Goal: Task Accomplishment & Management: Use online tool/utility

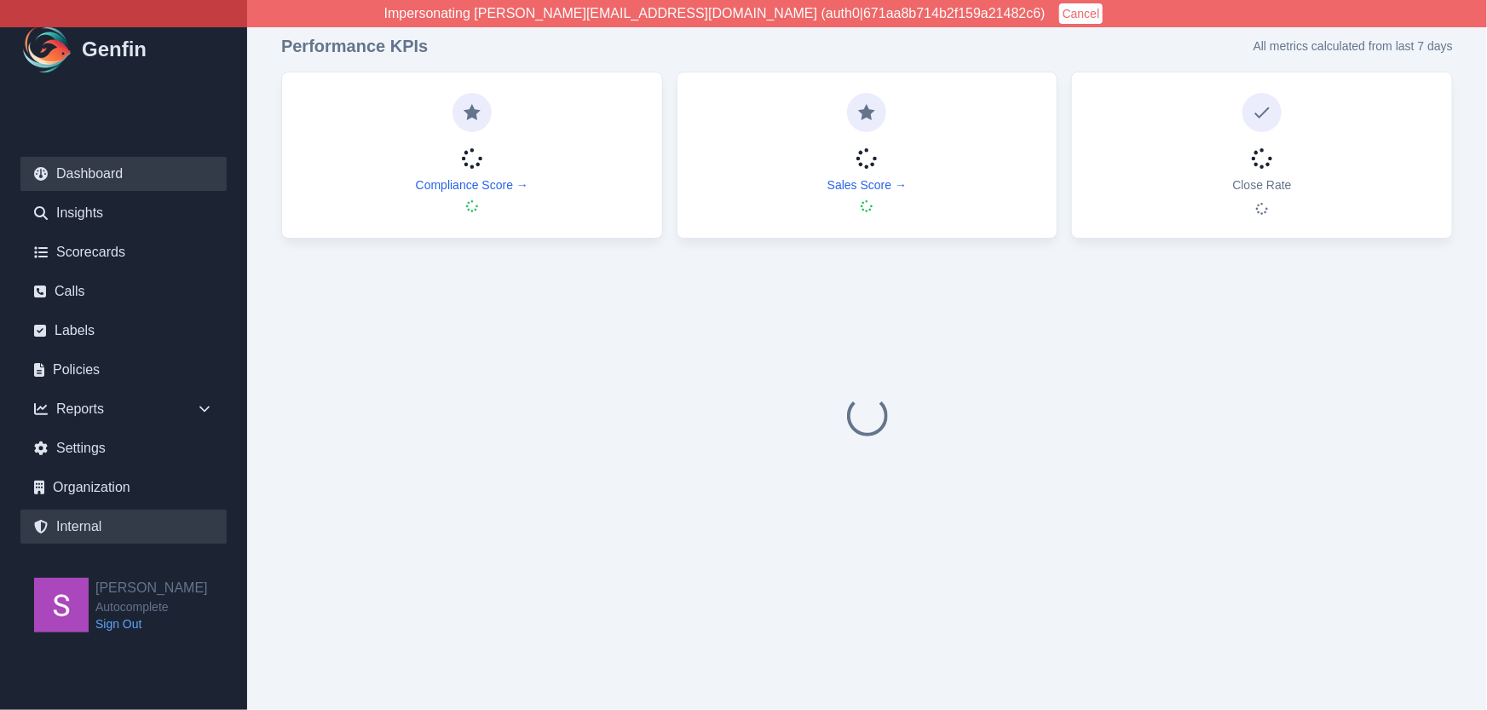
click at [104, 525] on link "Internal" at bounding box center [123, 527] width 206 height 34
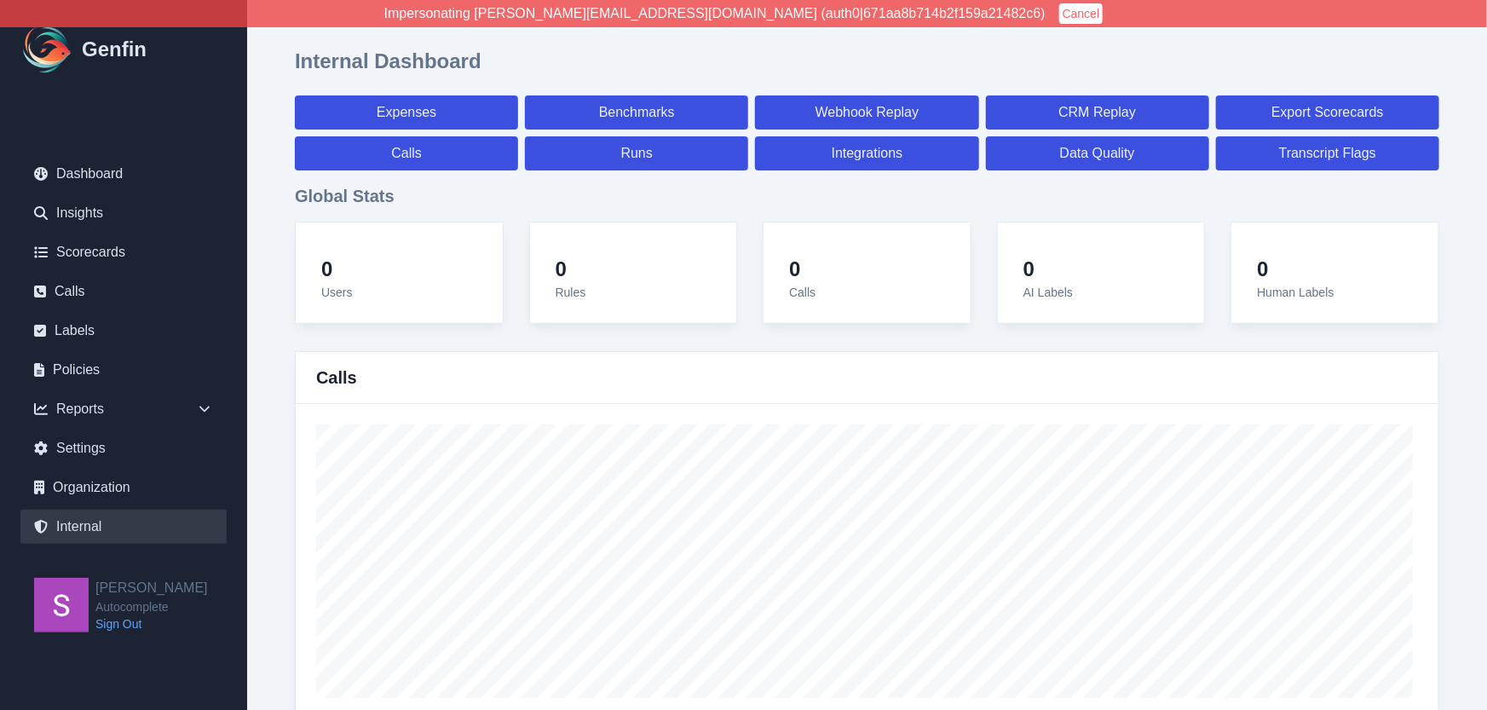
select select "paid"
select select "7"
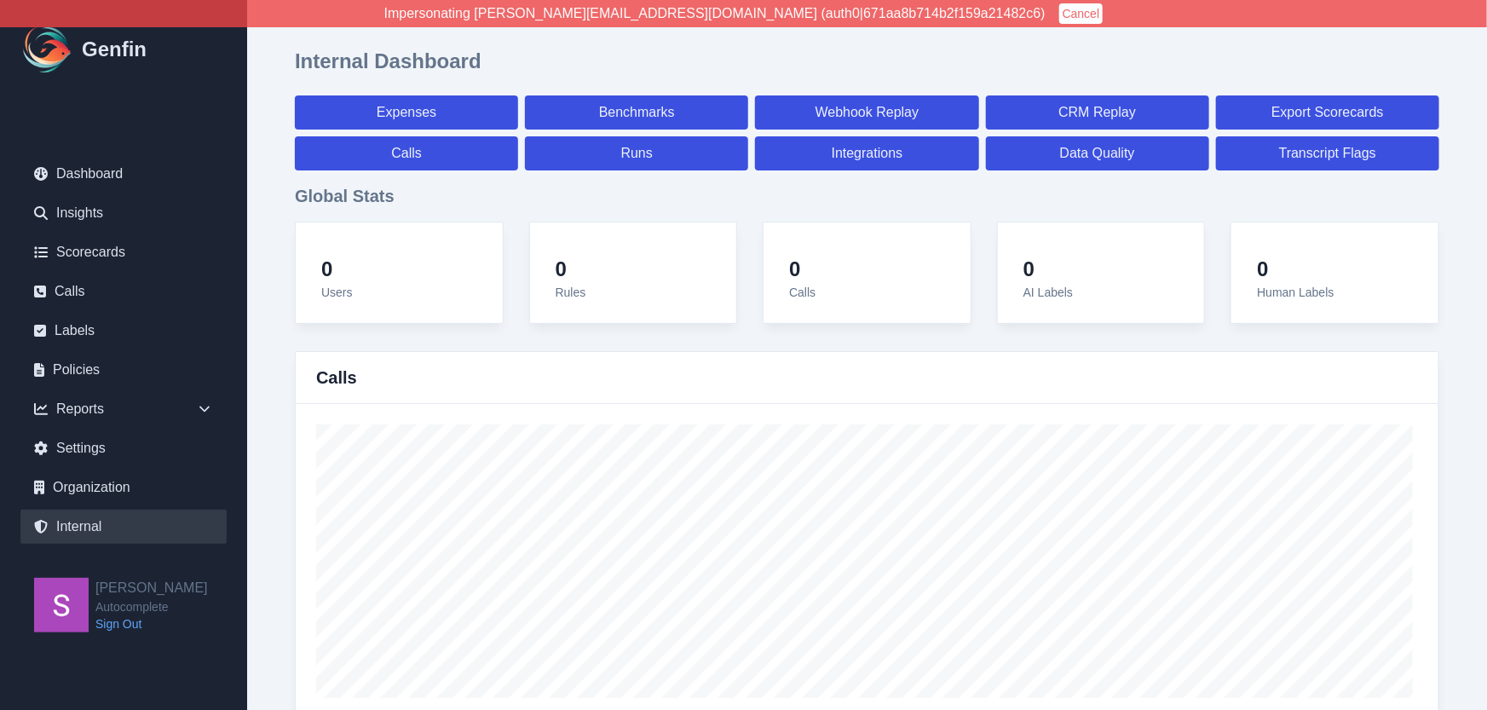
select select "paid"
select select "7"
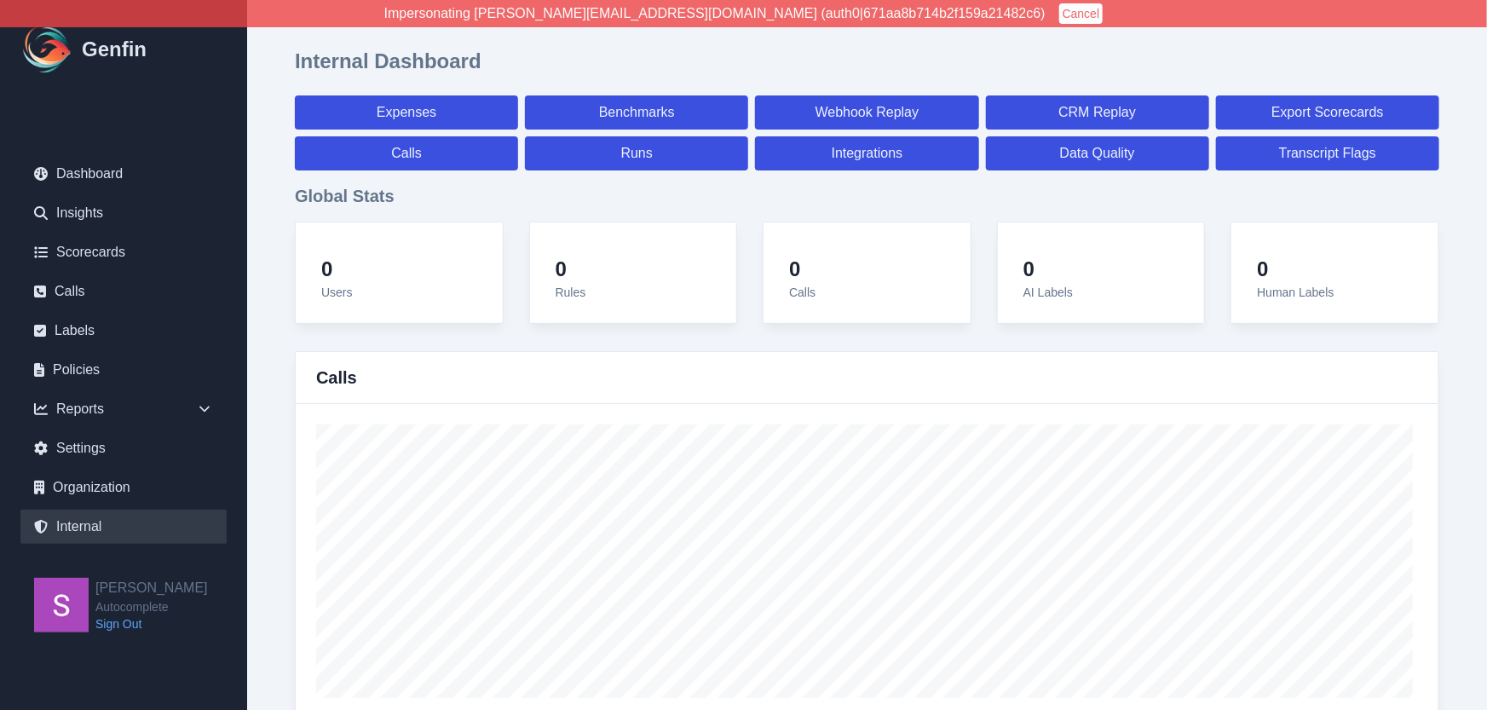
select select "7"
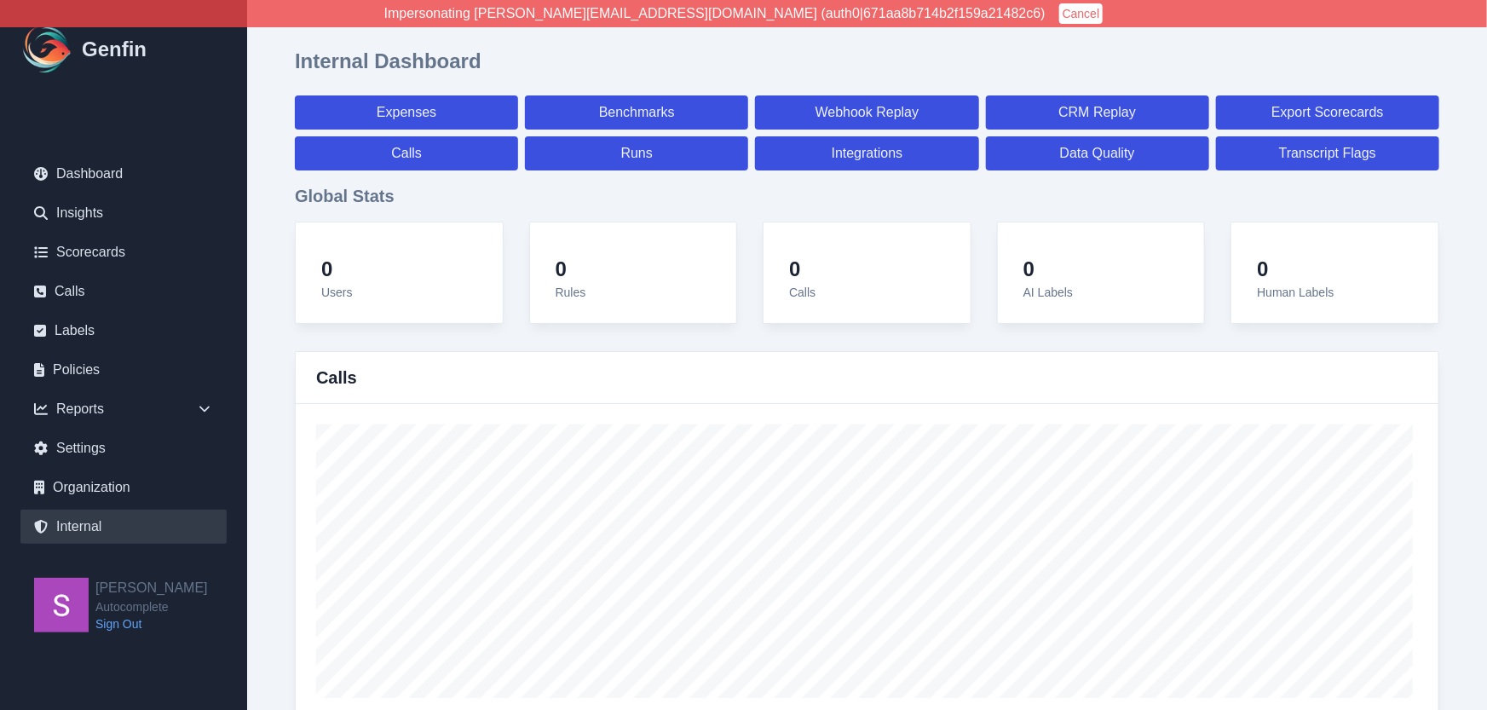
select select "7"
select select "paid"
select select "7"
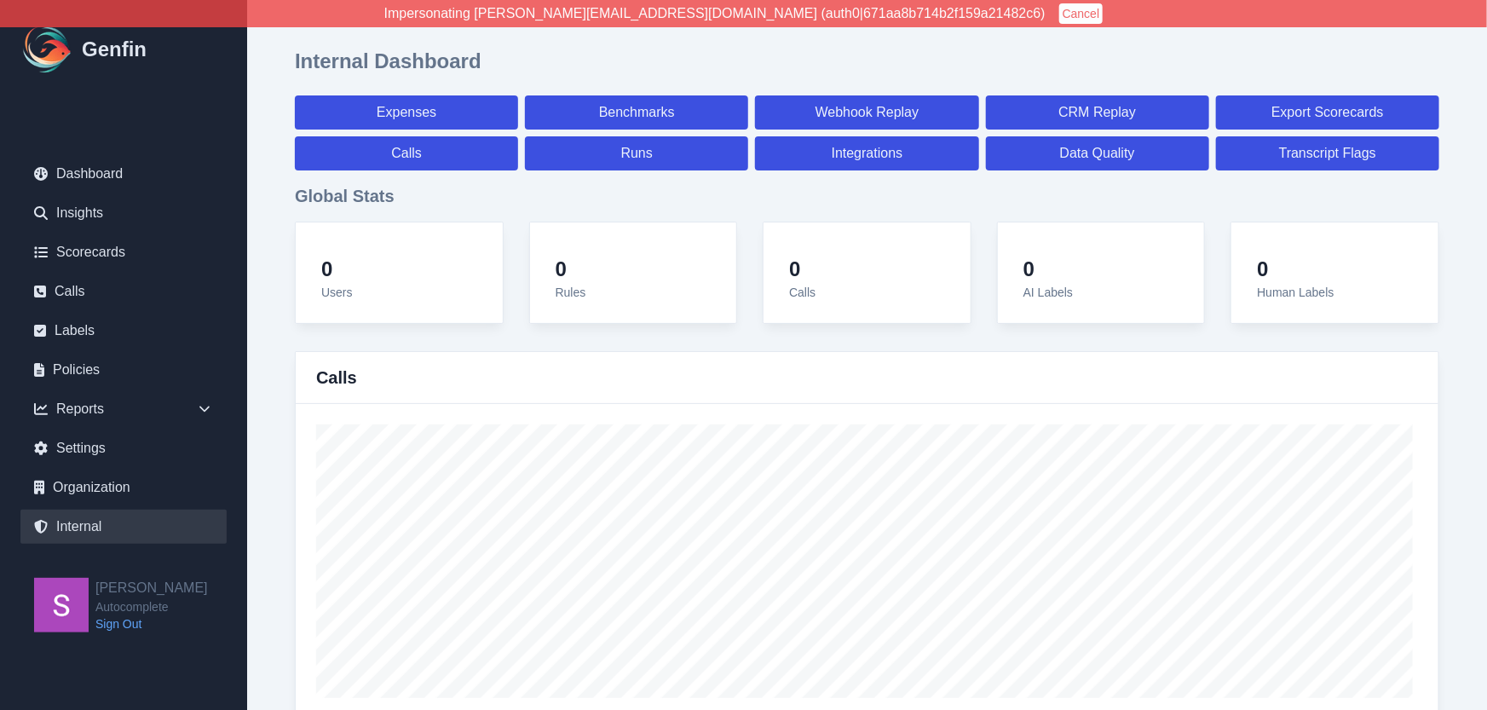
select select "7"
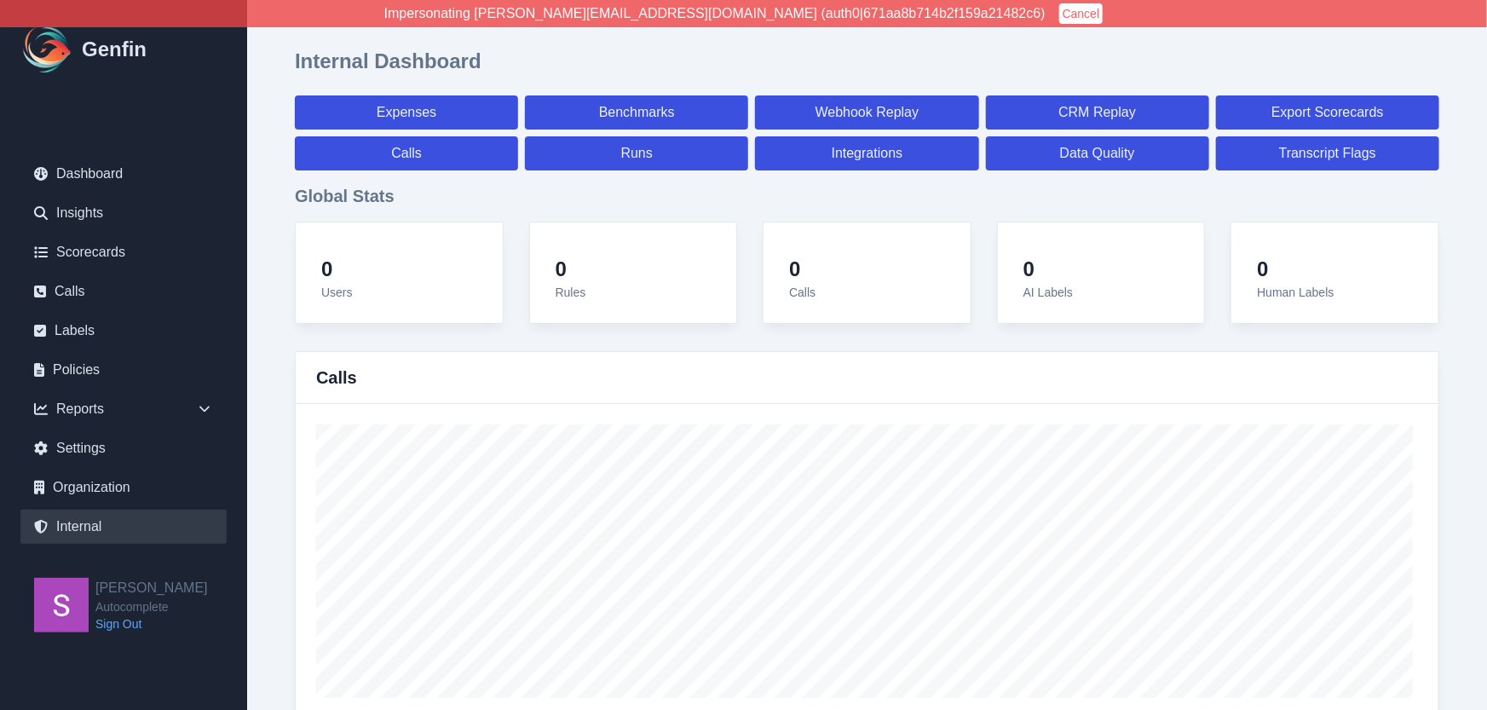
select select "7"
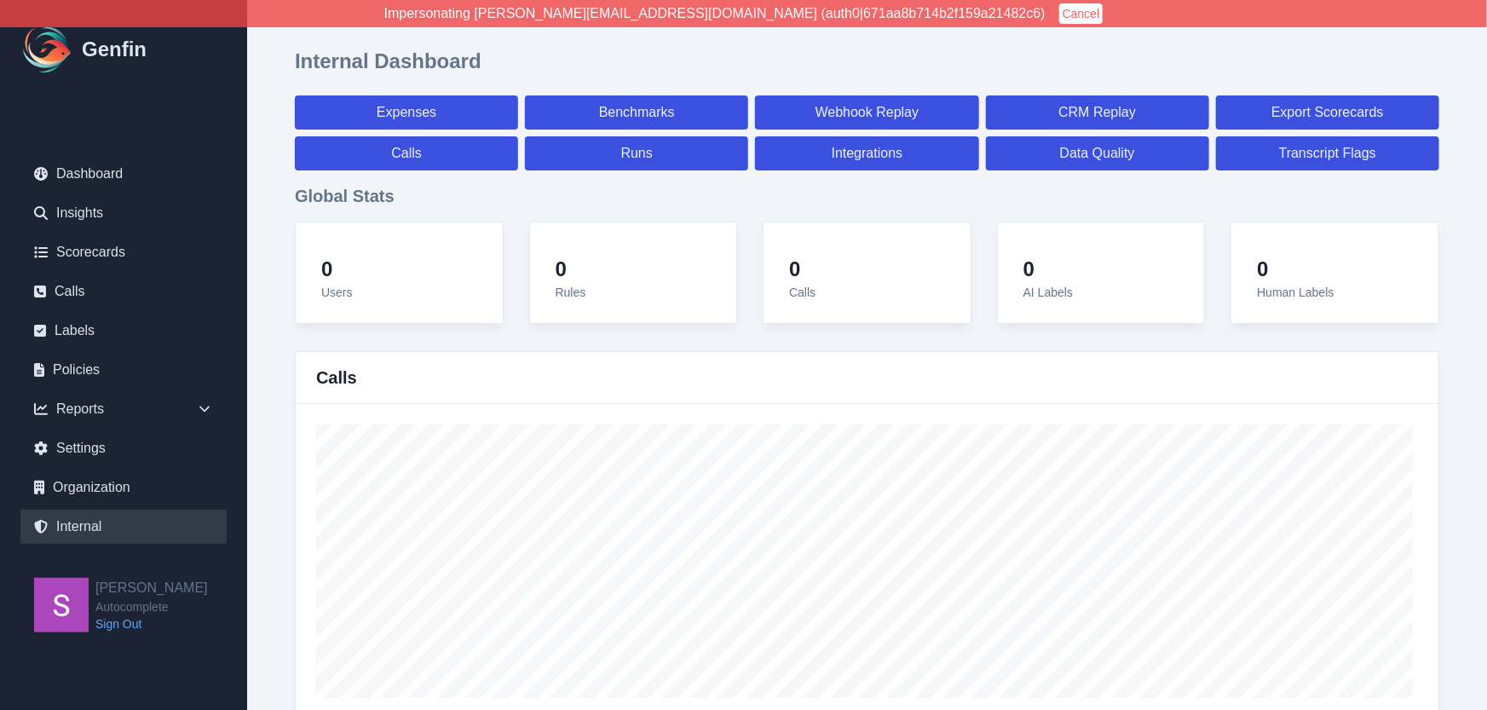
select select "paid"
select select "7"
select select "paid"
select select "7"
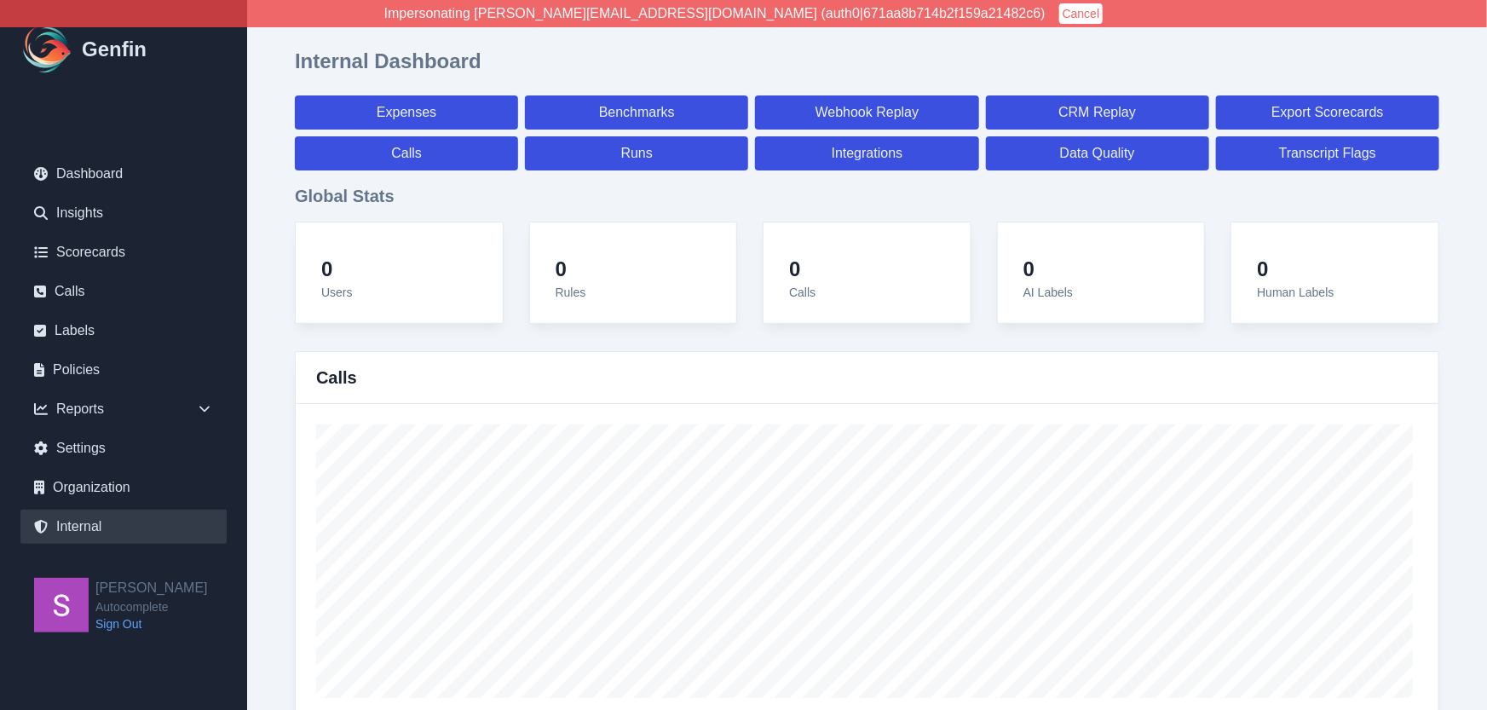
select select "paid"
select select "7"
select select "paid"
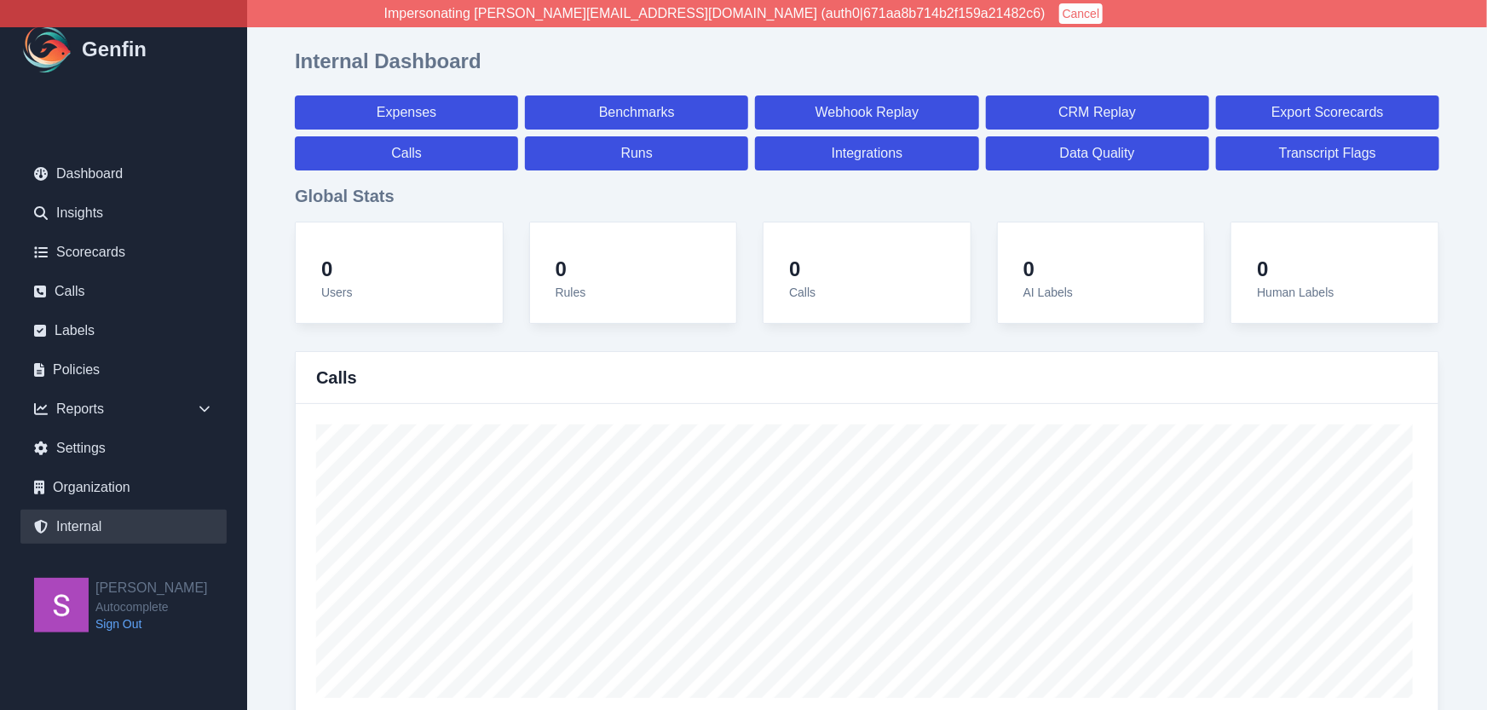
select select "7"
select select "paid"
select select "7"
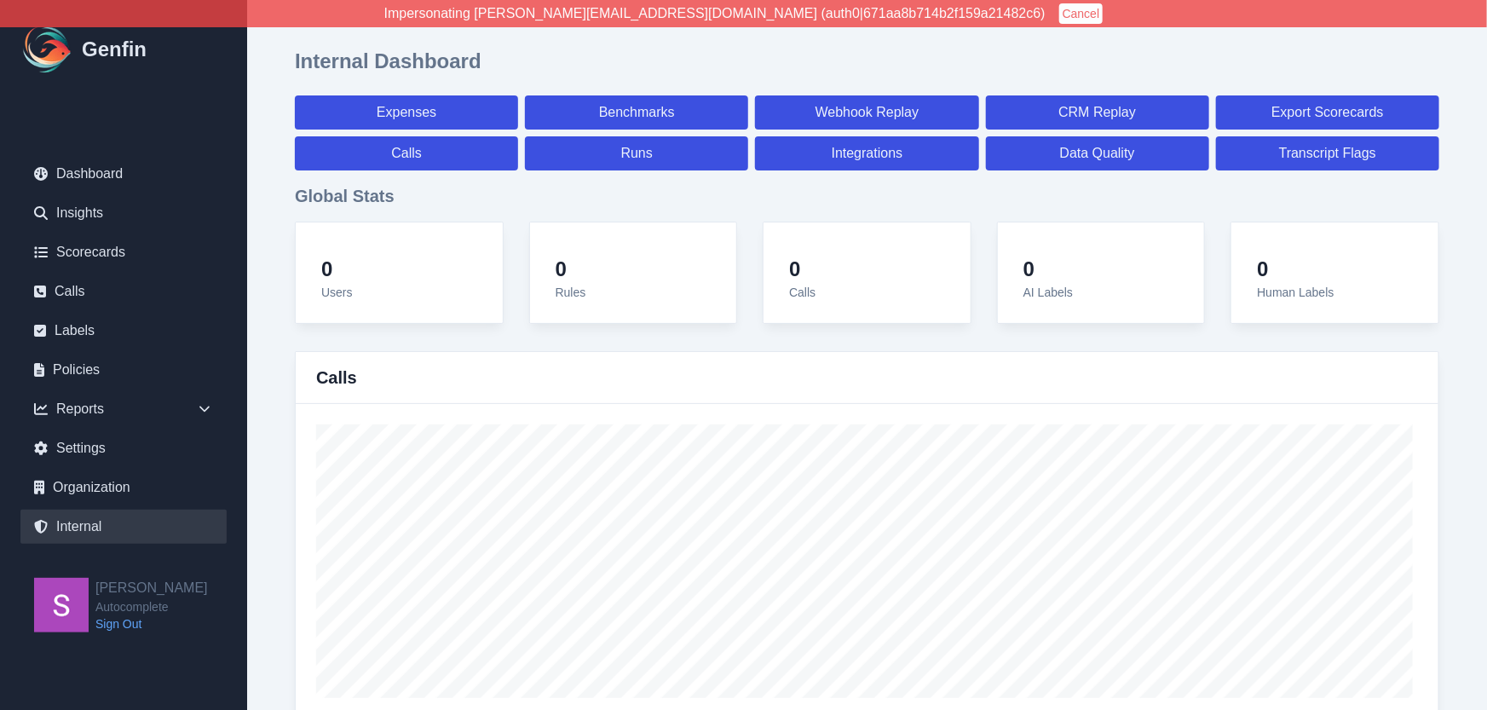
select select "7"
select select "paid"
select select "7"
select select "paid"
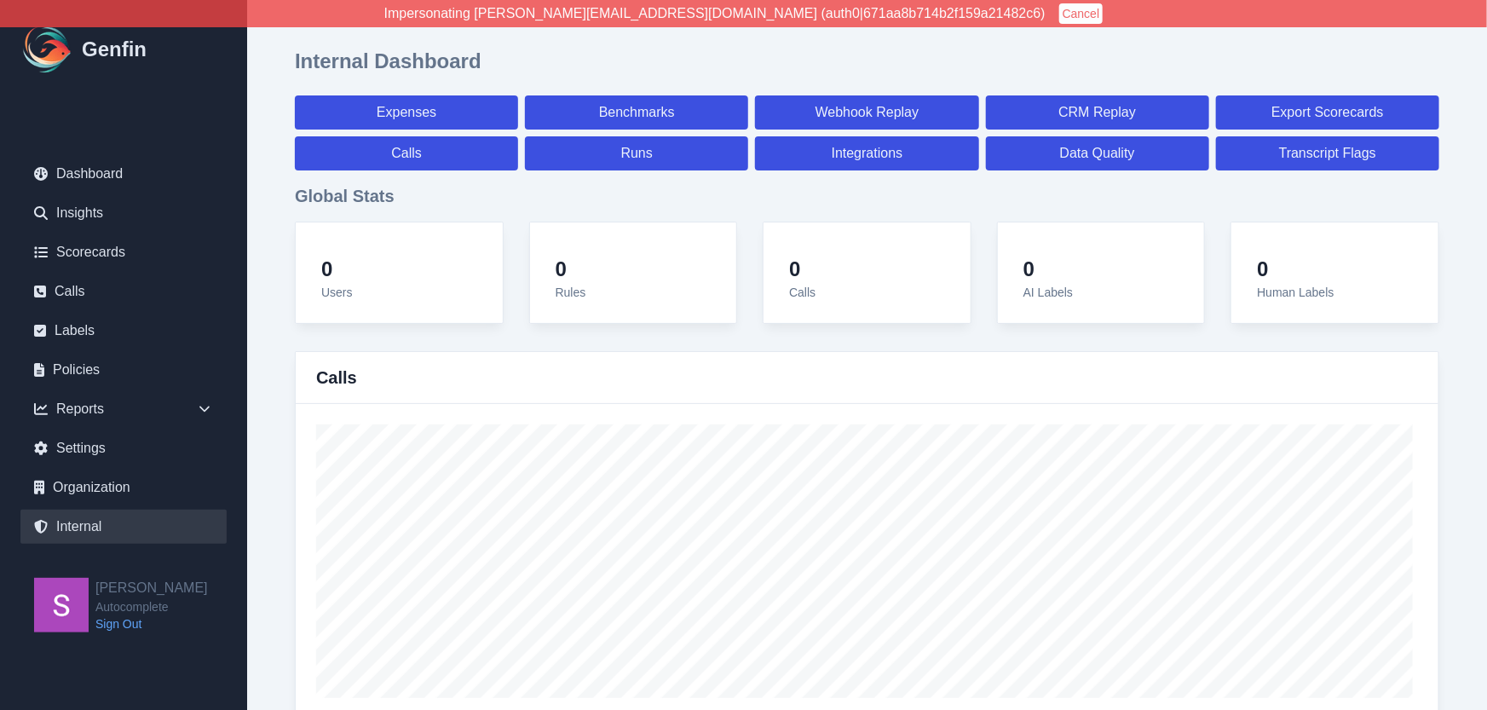
select select "7"
select select "paid"
select select "7"
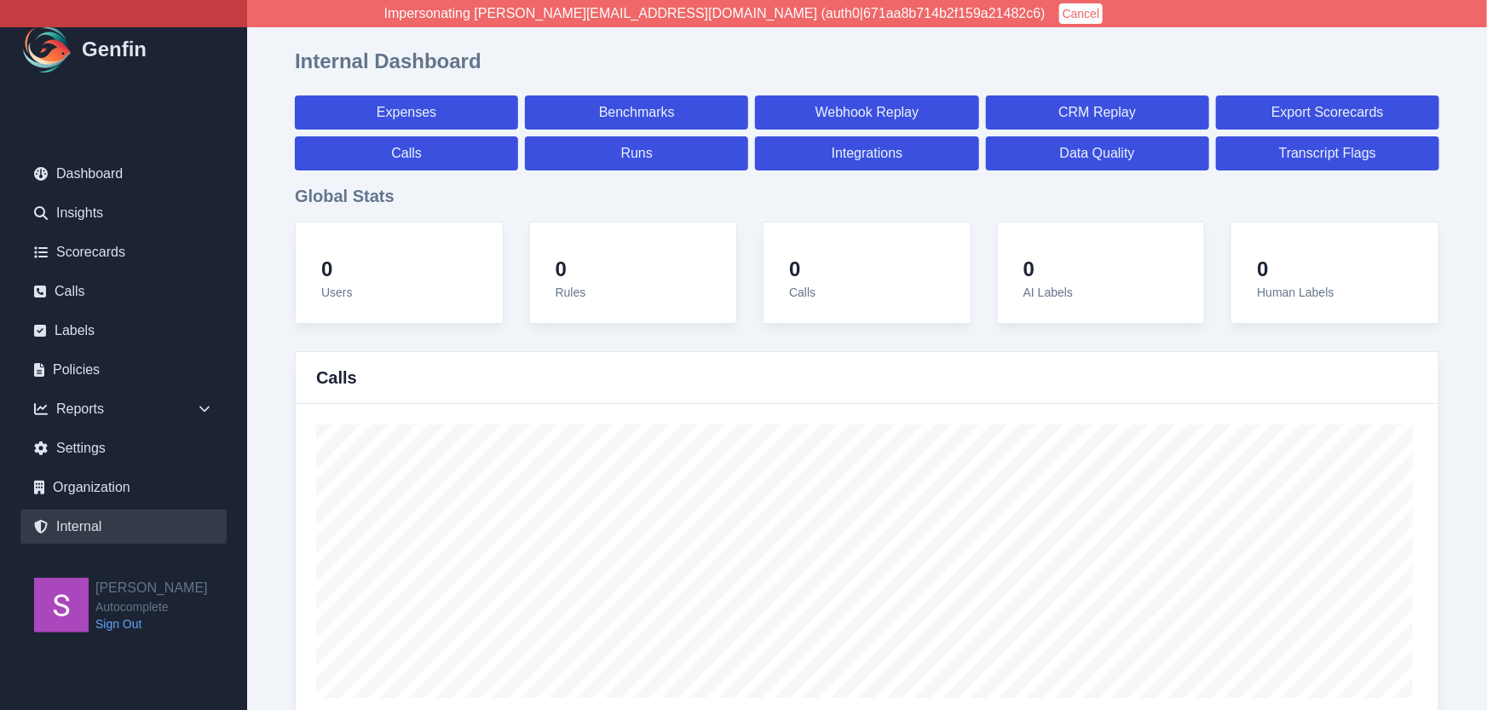
select select "7"
select select "paid"
select select "7"
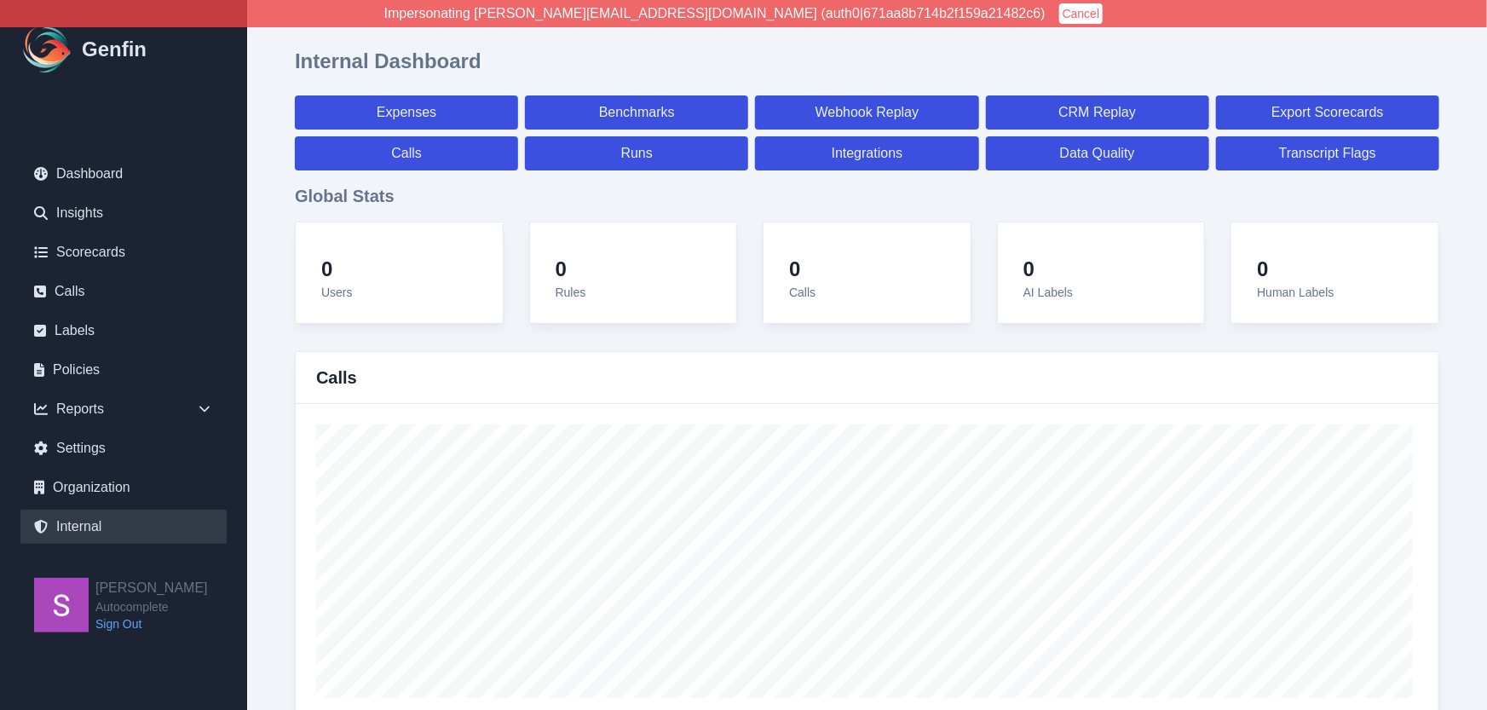
select select "7"
select select "paid"
select select "7"
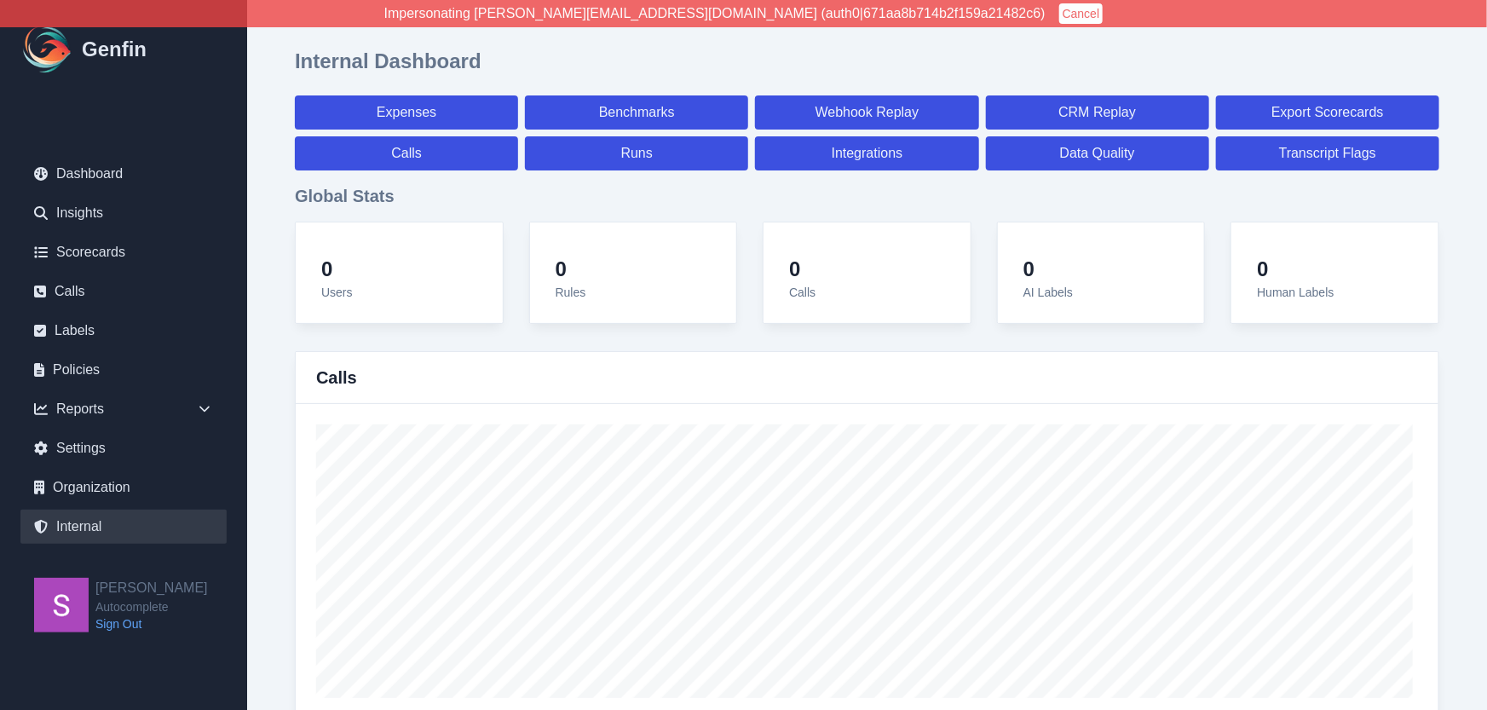
select select "7"
select select "paid"
select select "7"
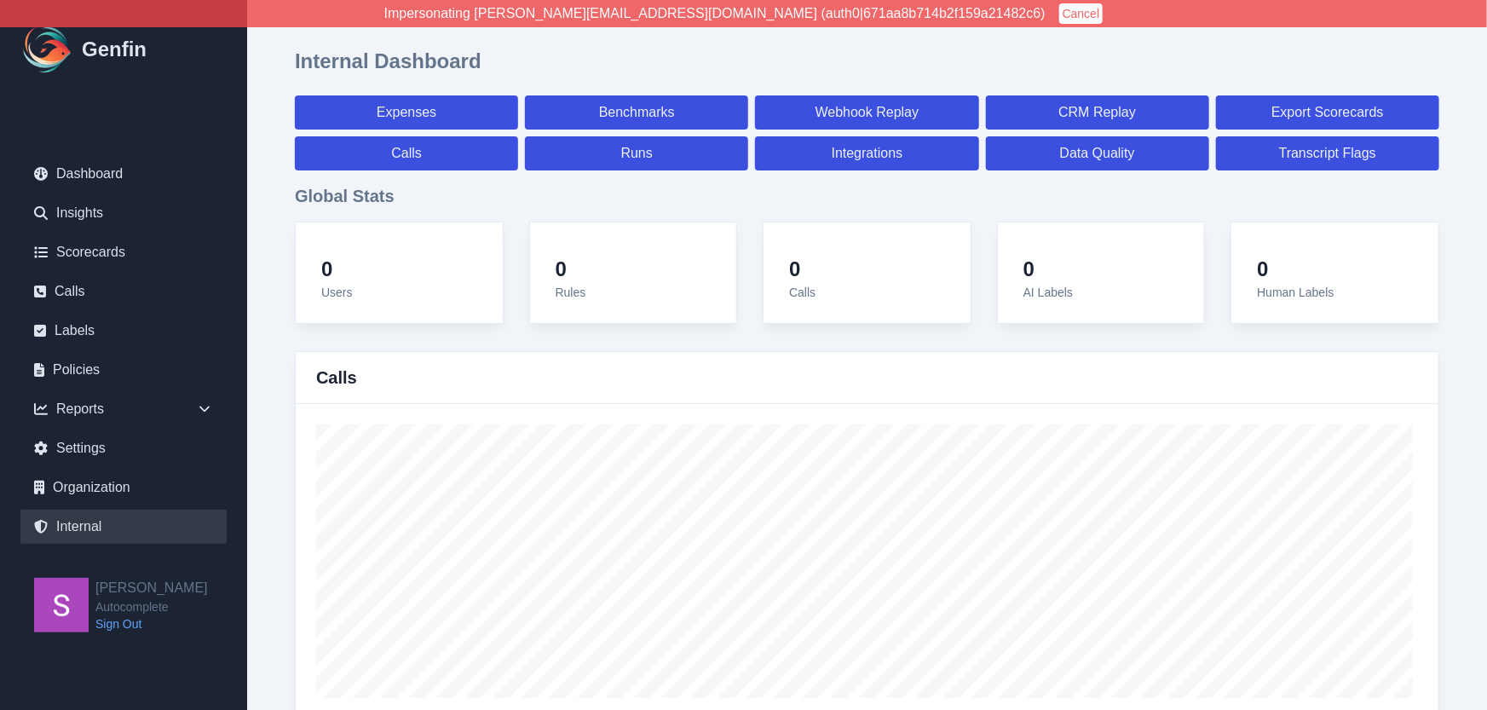
select select "7"
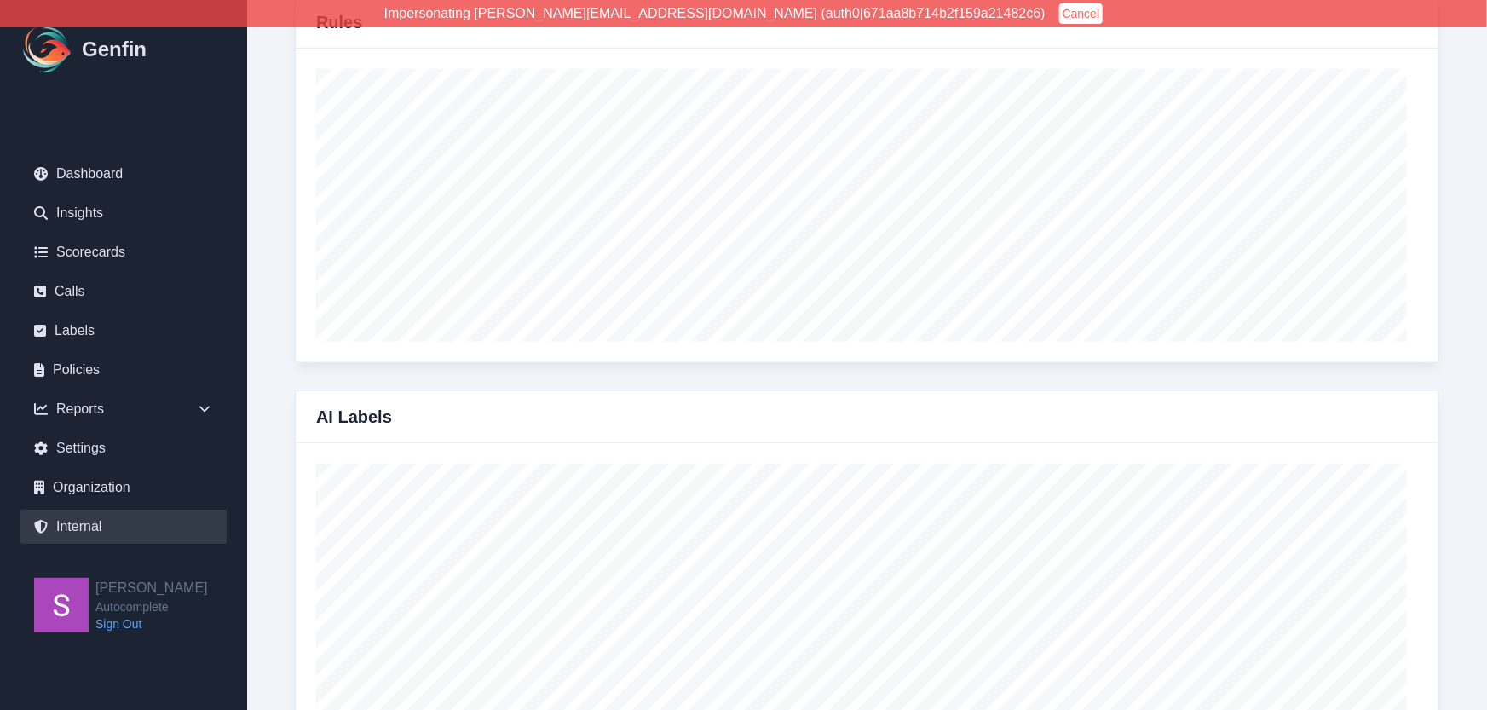
scroll to position [12821, 0]
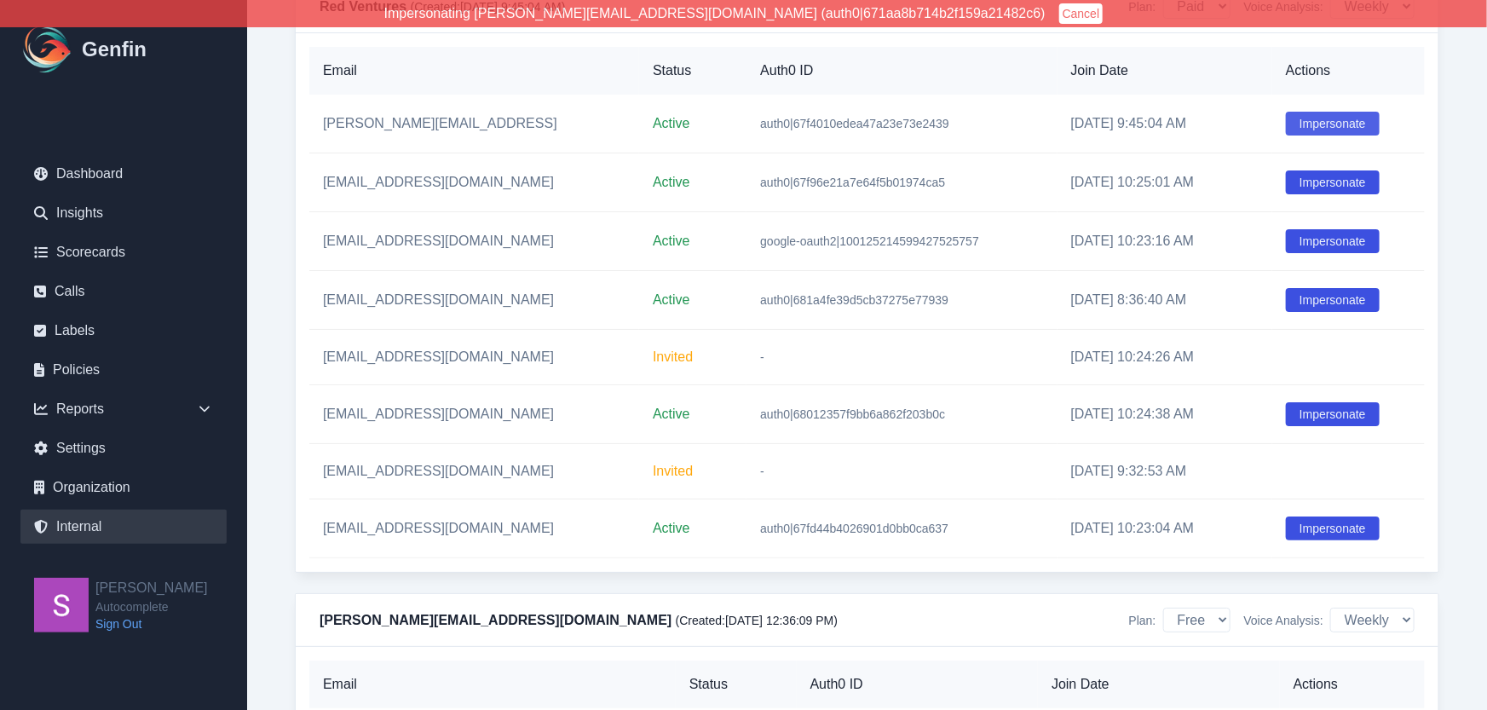
click at [1340, 135] on button "Impersonate" at bounding box center [1333, 124] width 94 height 24
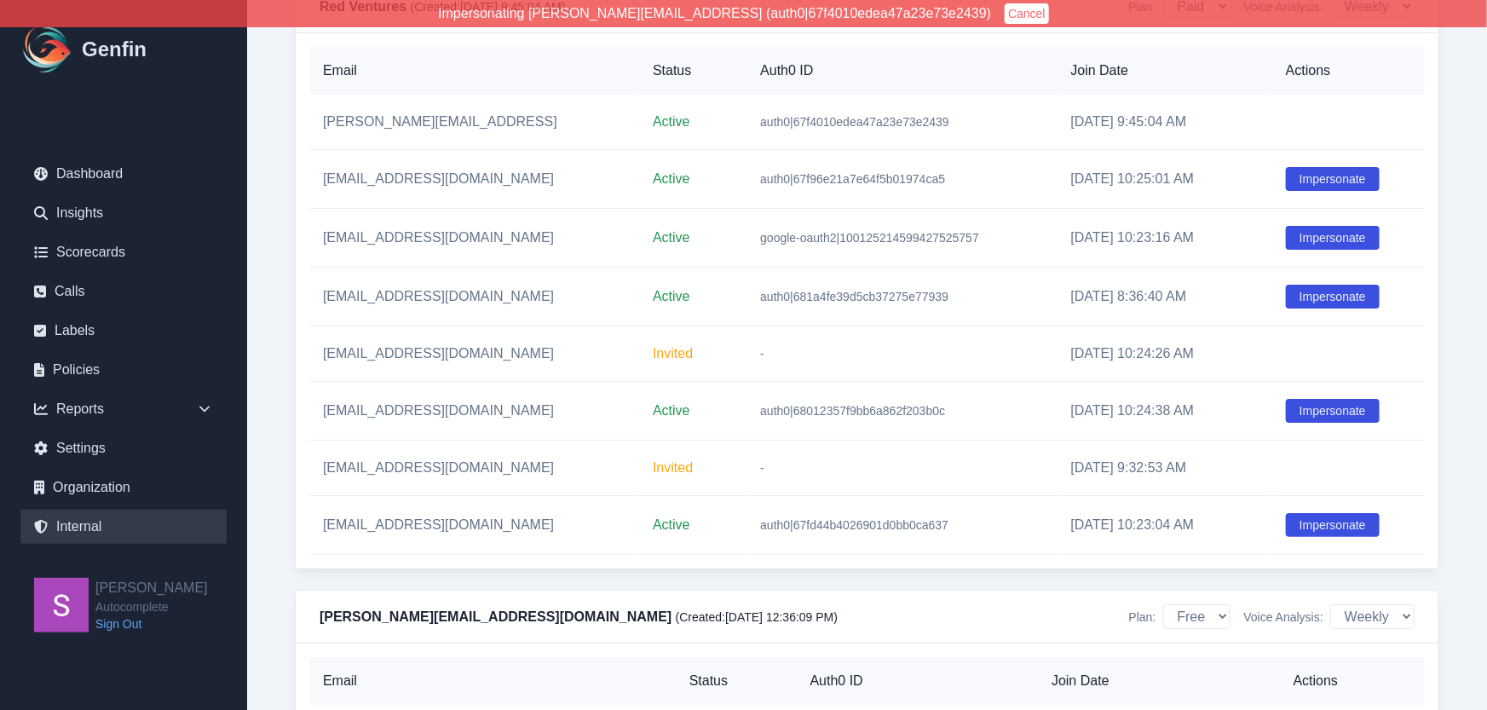
click at [143, 232] on ul "Dashboard Insights Scorecards Calls Labels Policies Reports Sales Compliance Ag…" at bounding box center [123, 350] width 206 height 387
click at [113, 256] on link "Scorecards" at bounding box center [123, 252] width 206 height 34
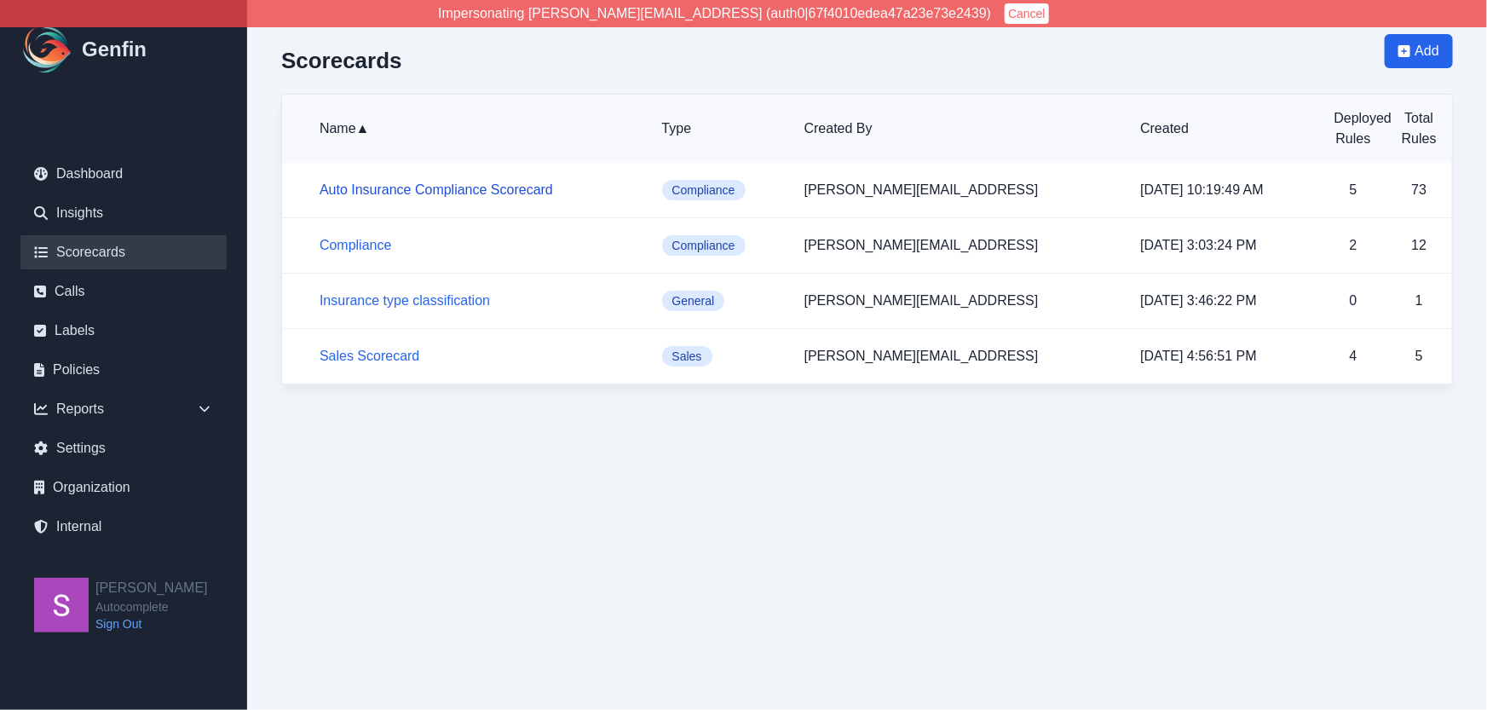
click at [408, 191] on link "Auto Insurance Compliance Scorecard" at bounding box center [436, 189] width 233 height 14
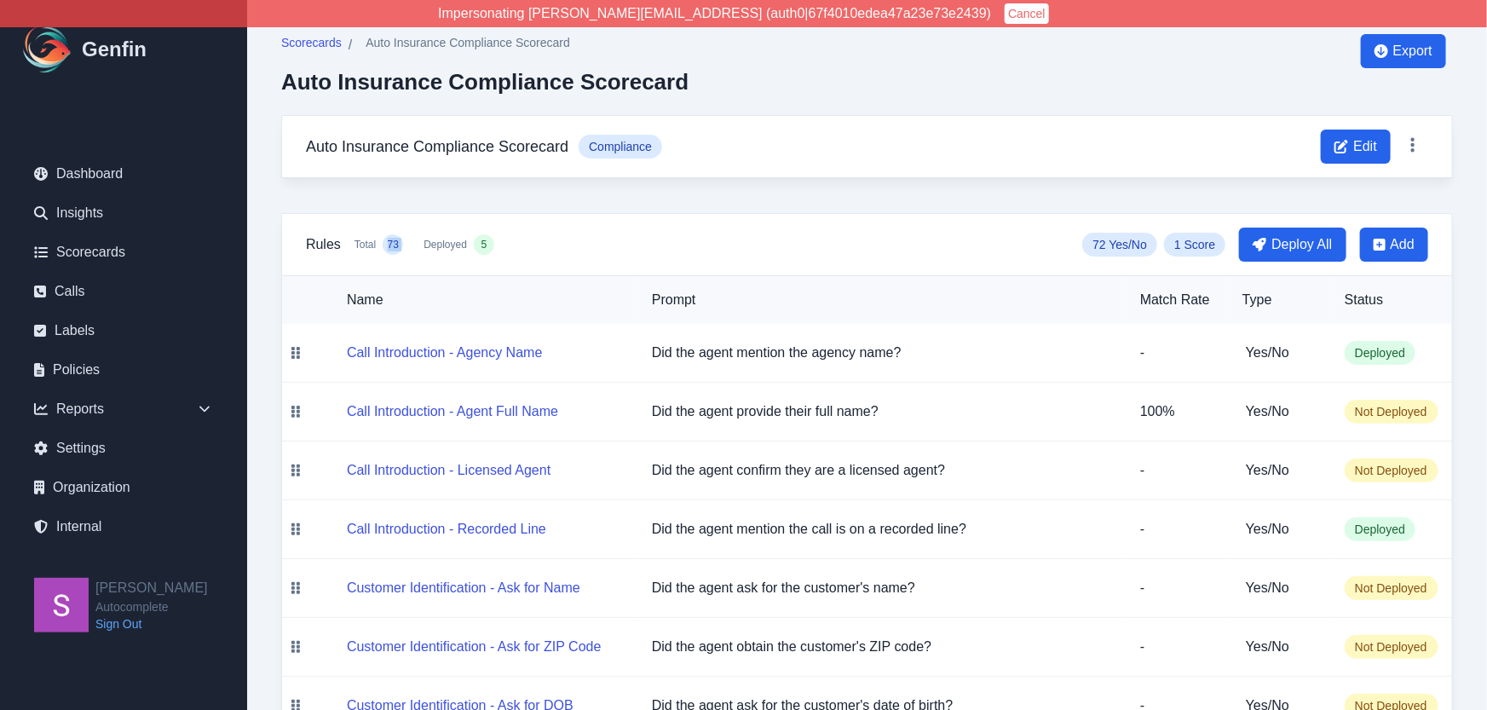
drag, startPoint x: 386, startPoint y: 242, endPoint x: 417, endPoint y: 242, distance: 30.7
click at [417, 242] on div "Total 73 Deployed 5" at bounding box center [424, 244] width 140 height 20
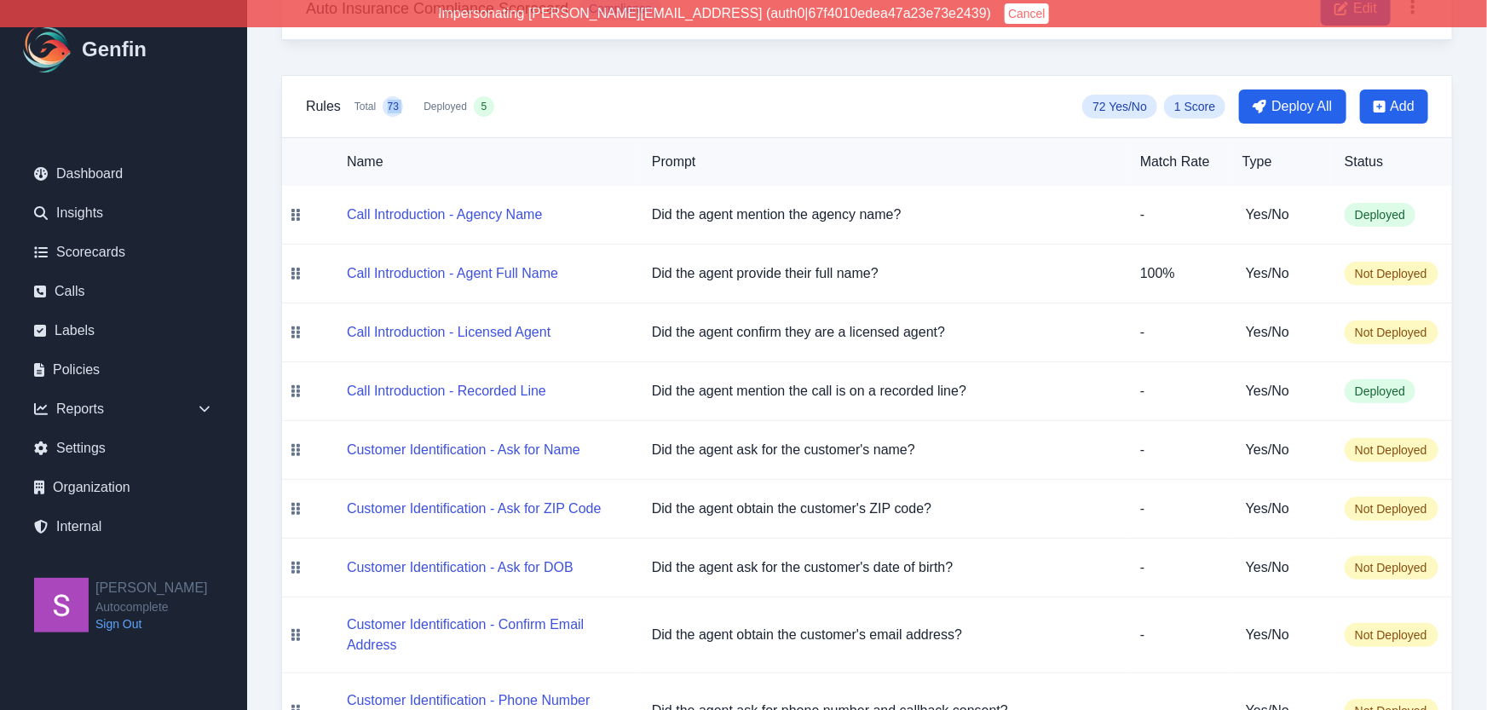
scroll to position [148, 0]
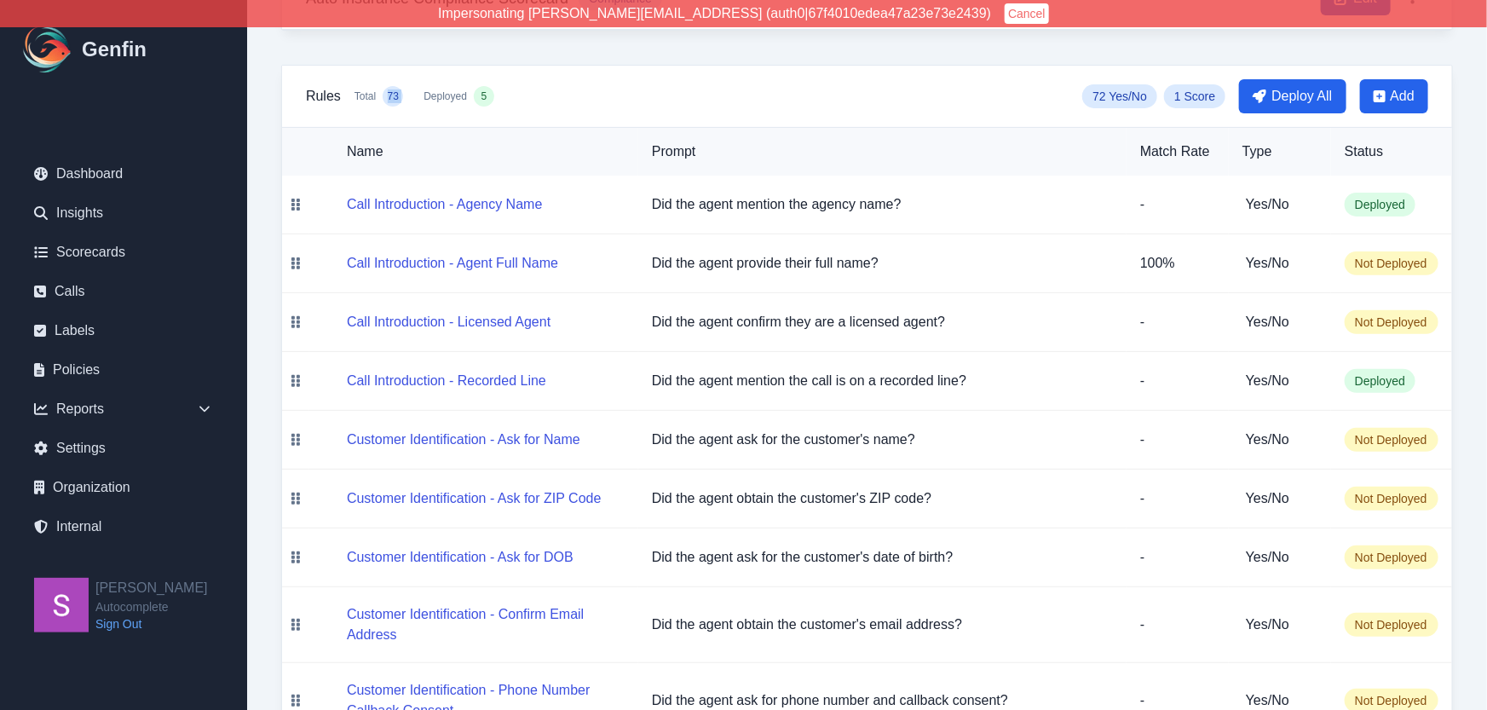
click at [389, 93] on span "73" at bounding box center [393, 96] width 11 height 14
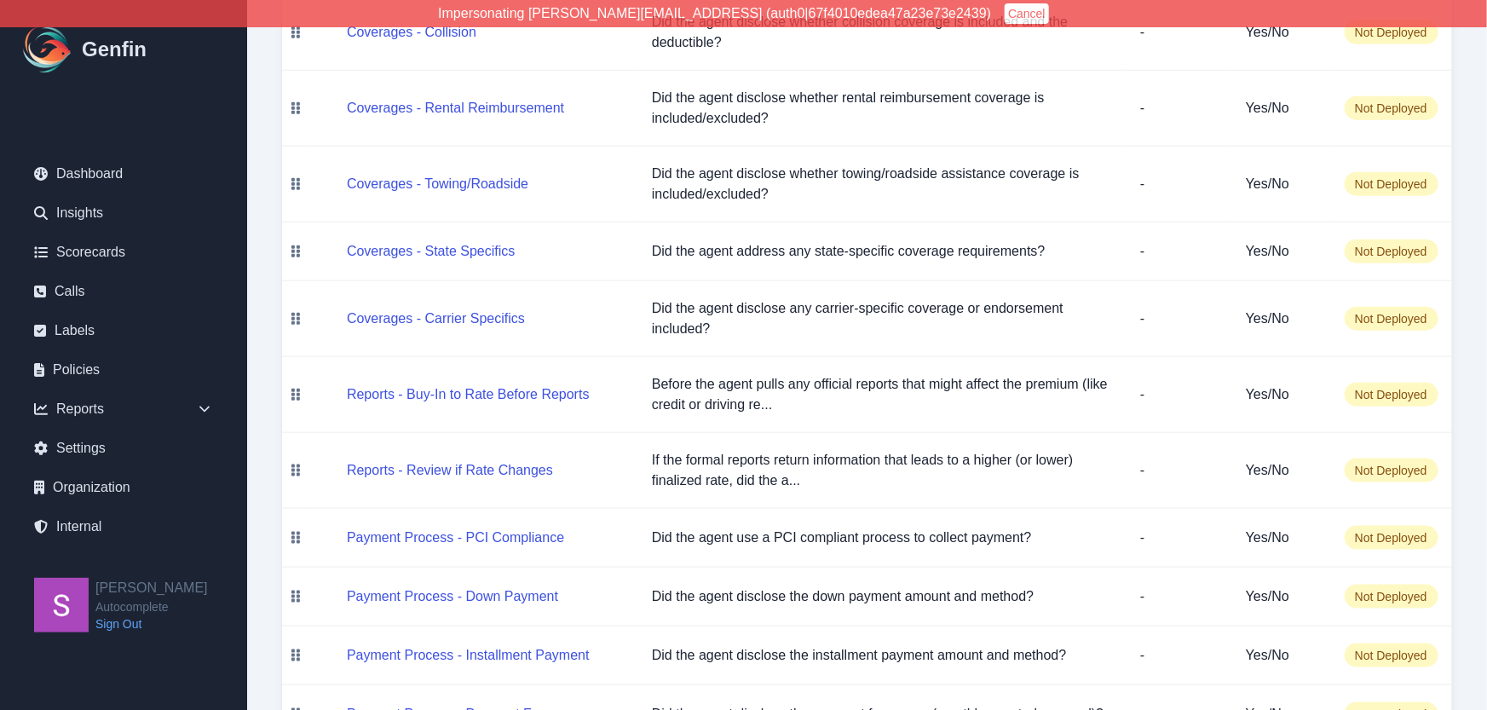
scroll to position [4049, 0]
